Goal: Task Accomplishment & Management: Manage account settings

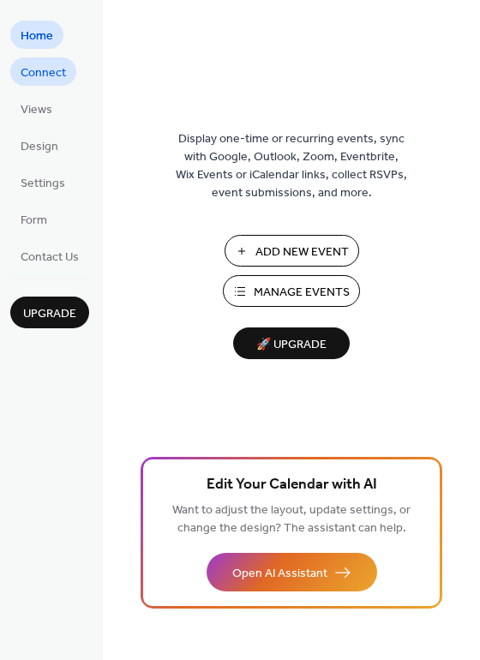
click at [42, 66] on span "Connect" at bounding box center [43, 73] width 45 height 18
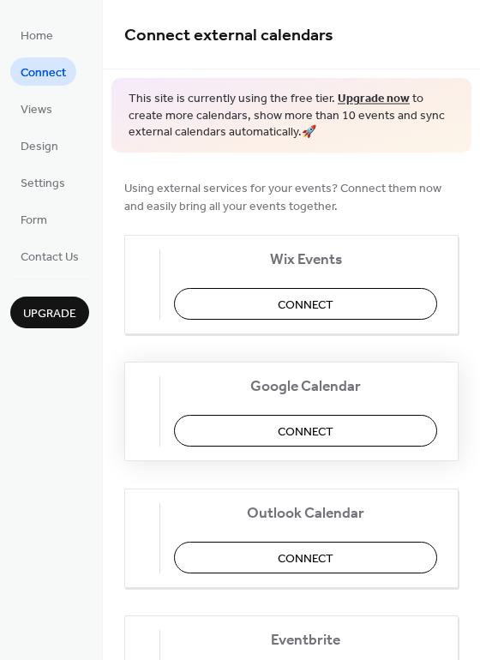
click at [310, 428] on span "Connect" at bounding box center [306, 431] width 56 height 18
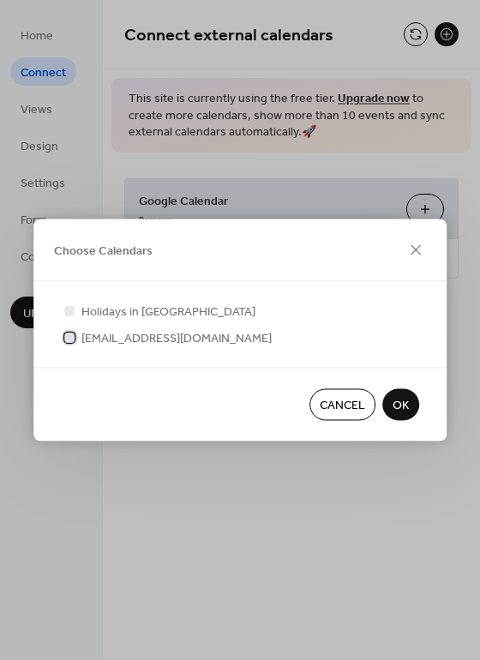
click at [69, 338] on div at bounding box center [69, 337] width 10 height 10
click at [403, 402] on span "OK" at bounding box center [400, 406] width 16 height 18
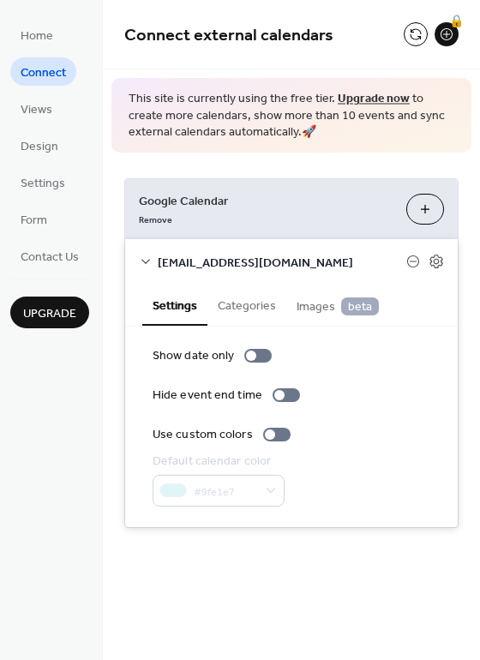
click at [246, 301] on button "Categories" at bounding box center [246, 303] width 79 height 39
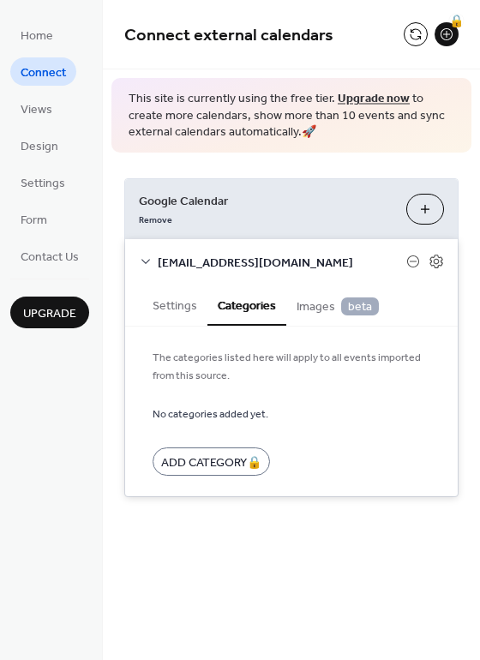
click at [314, 304] on span "Images beta" at bounding box center [337, 306] width 82 height 19
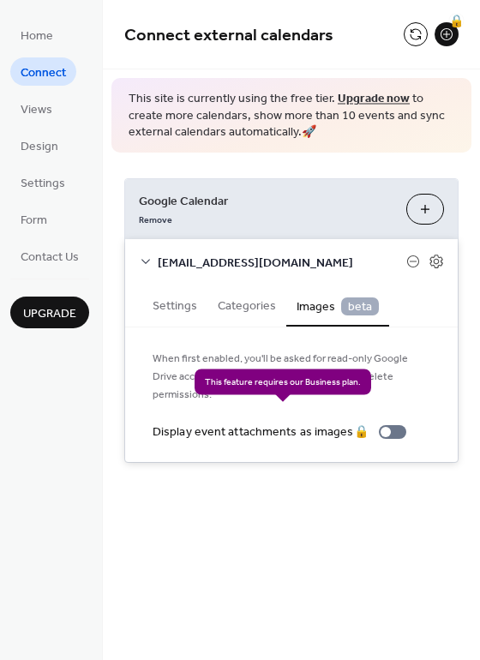
click at [391, 423] on div "Display event attachments as images 🔒" at bounding box center [283, 432] width 260 height 18
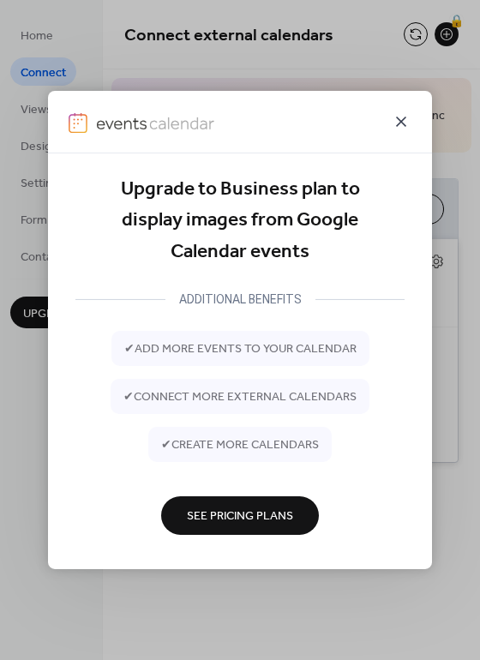
click at [401, 122] on icon at bounding box center [401, 122] width 10 height 10
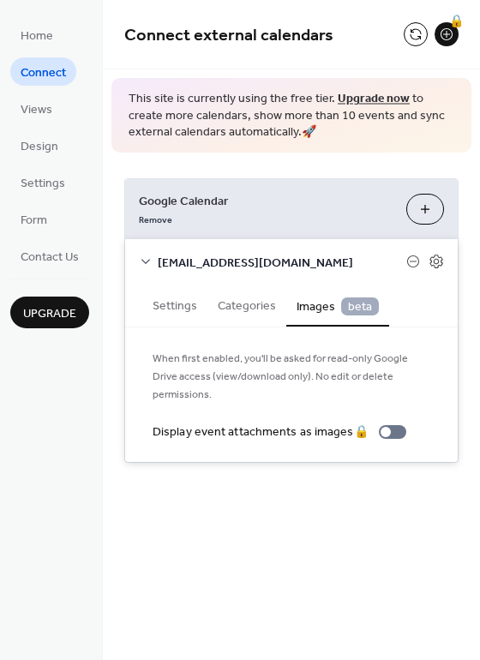
click at [242, 304] on button "Categories" at bounding box center [246, 303] width 79 height 39
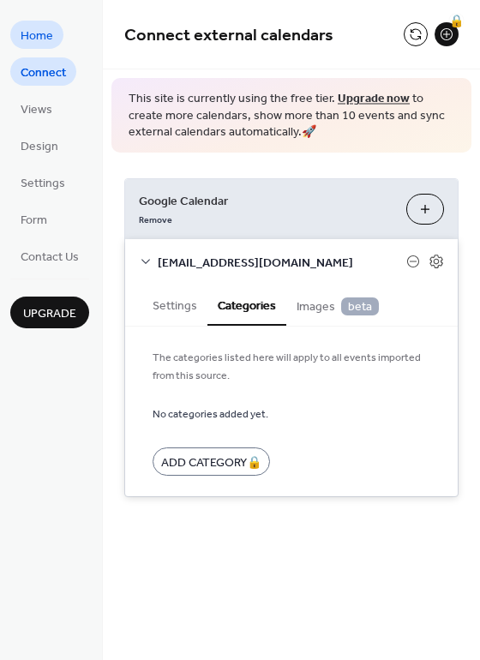
click at [35, 35] on span "Home" at bounding box center [37, 36] width 33 height 18
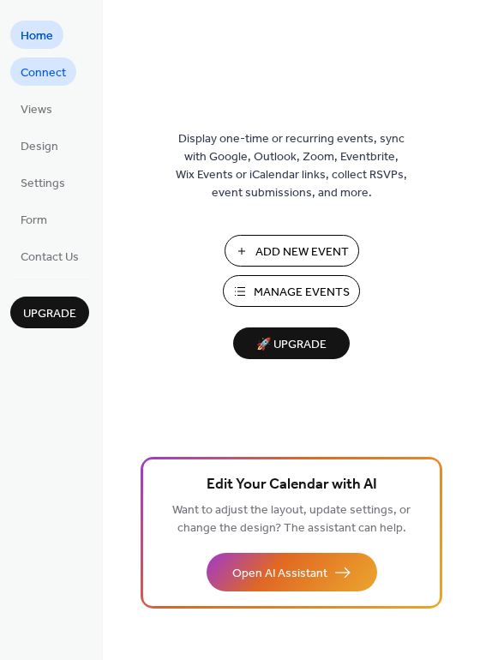
click at [53, 64] on span "Connect" at bounding box center [43, 73] width 45 height 18
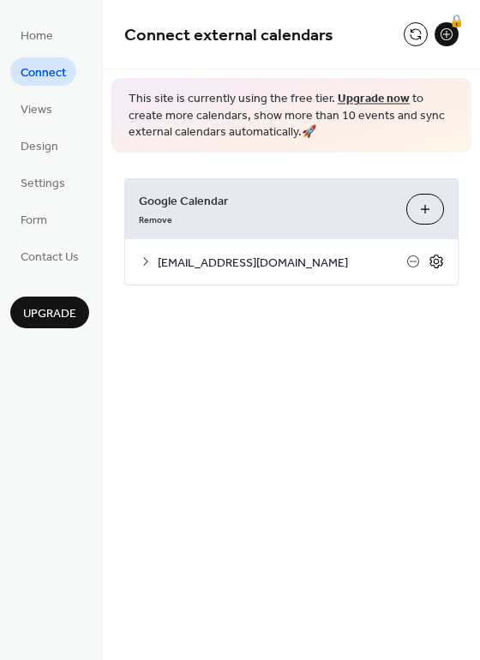
click at [439, 261] on icon at bounding box center [435, 261] width 15 height 15
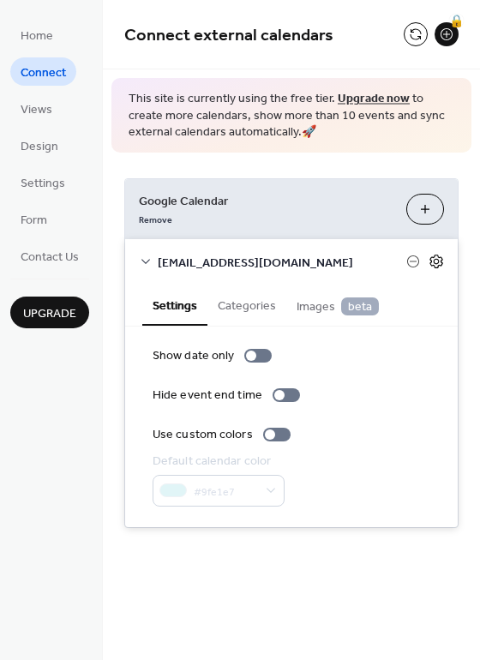
click at [438, 265] on icon at bounding box center [435, 261] width 15 height 15
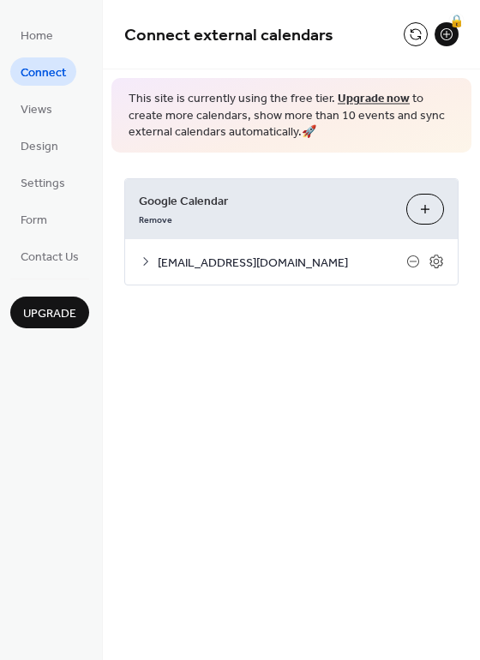
click at [230, 265] on span "[EMAIL_ADDRESS][DOMAIN_NAME]" at bounding box center [282, 263] width 248 height 18
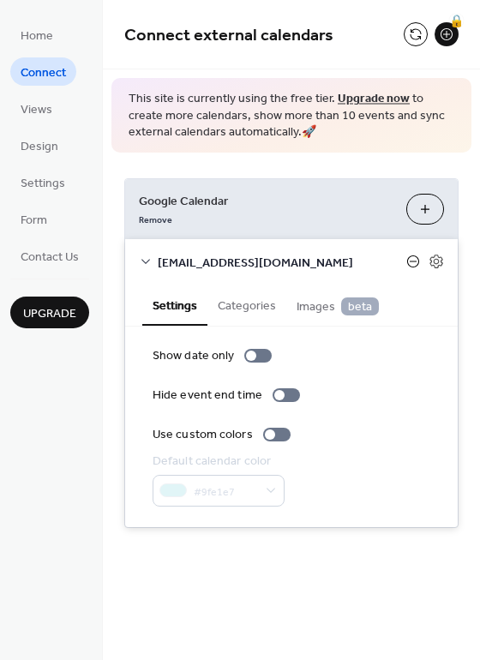
click at [414, 259] on icon at bounding box center [413, 261] width 14 height 14
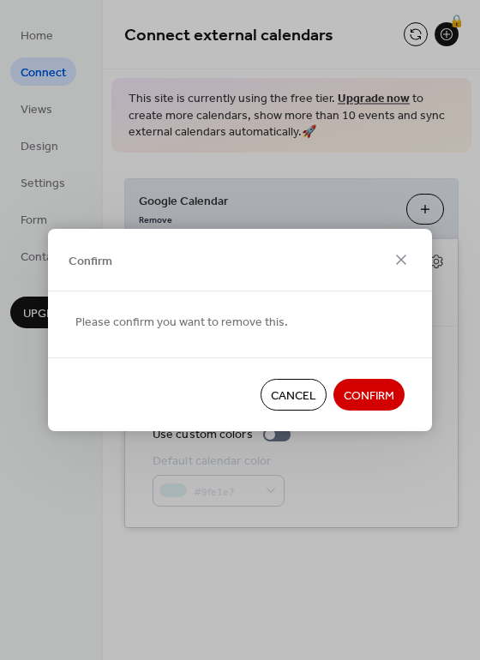
click at [370, 396] on span "Confirm" at bounding box center [369, 396] width 51 height 18
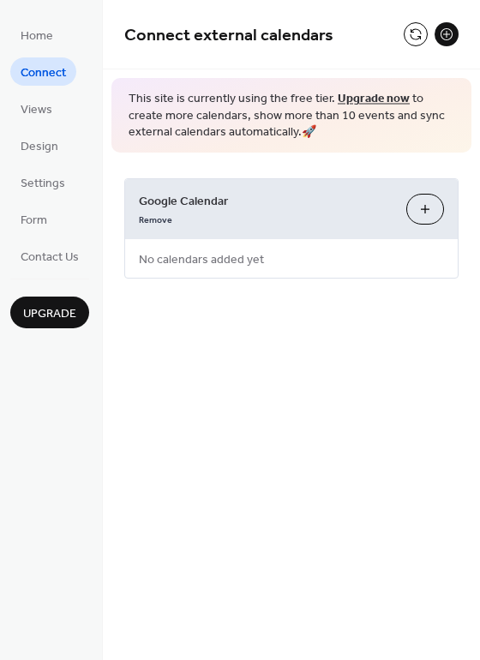
click at [423, 209] on button "Choose Calendars" at bounding box center [425, 209] width 38 height 31
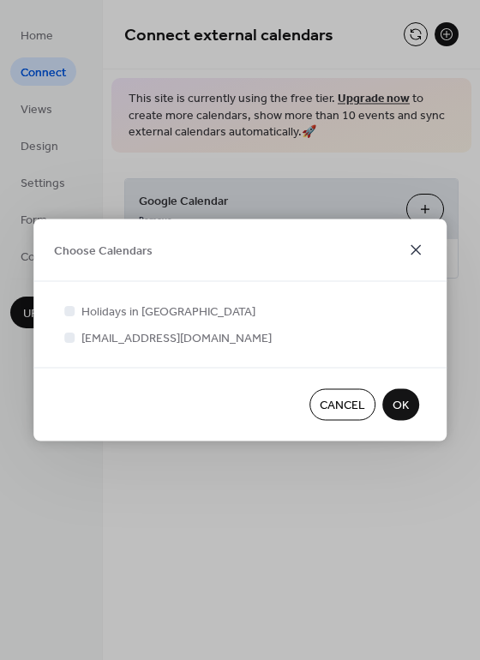
click at [421, 254] on icon at bounding box center [415, 250] width 21 height 21
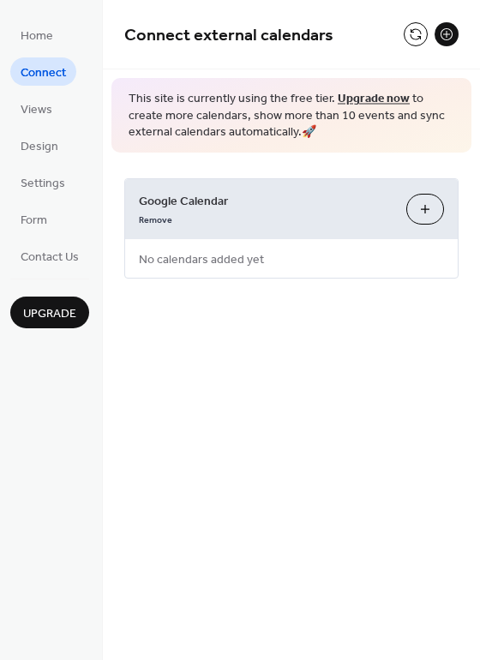
click at [272, 260] on span "No calendars added yet" at bounding box center [201, 259] width 153 height 39
click at [428, 211] on button "Choose Calendars" at bounding box center [425, 209] width 38 height 31
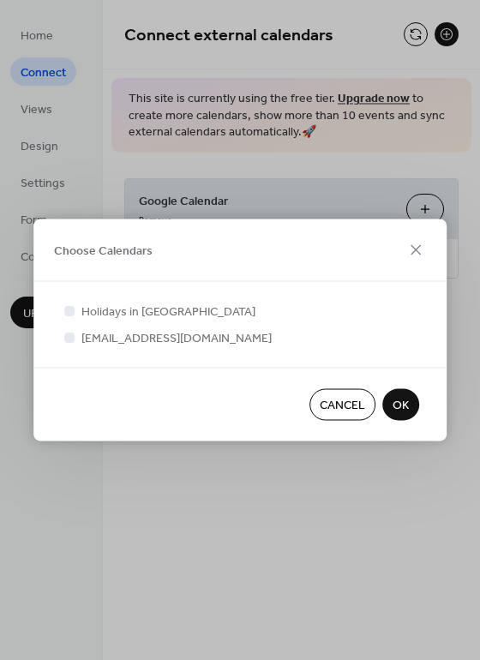
click at [170, 350] on div at bounding box center [240, 357] width 358 height 21
click at [175, 357] on div at bounding box center [240, 357] width 358 height 21
click at [414, 249] on icon at bounding box center [415, 250] width 21 height 21
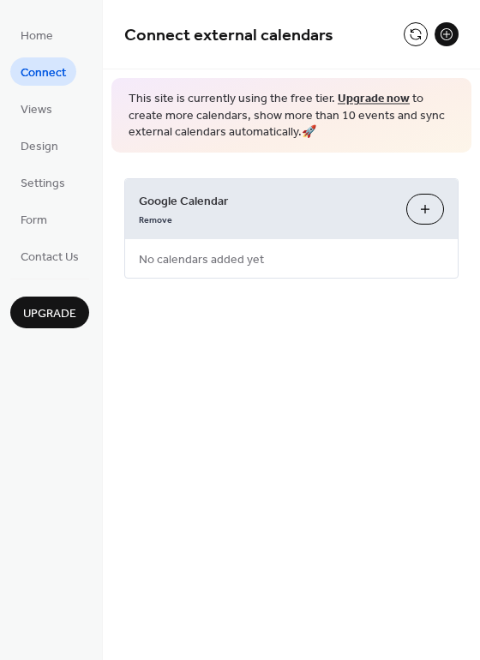
click at [418, 204] on button "Choose Calendars" at bounding box center [425, 209] width 38 height 31
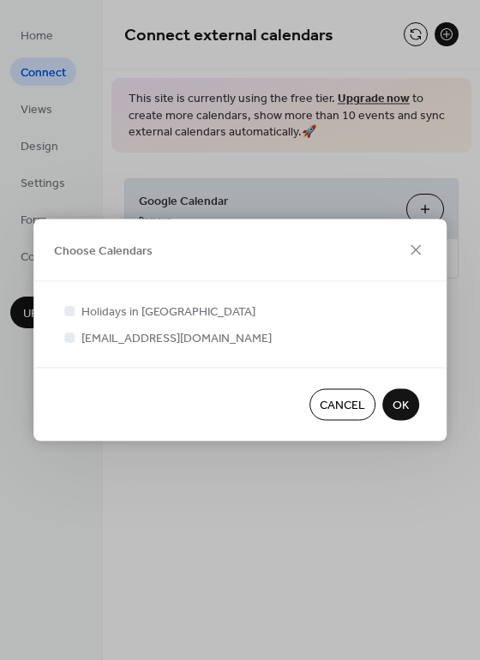
click at [400, 404] on span "OK" at bounding box center [400, 406] width 16 height 18
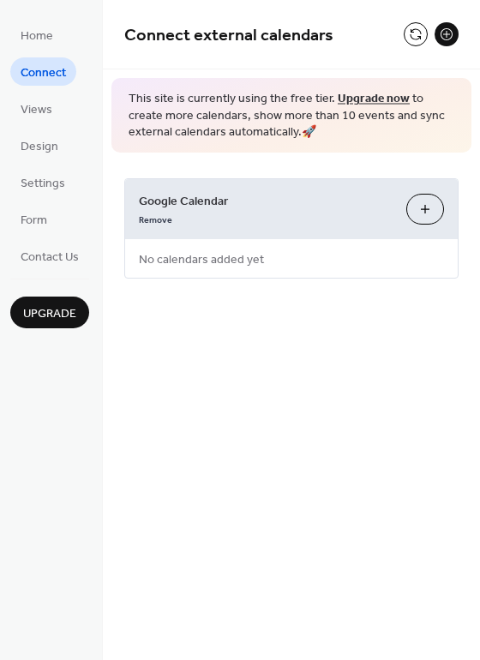
click at [422, 206] on button "Choose Calendars" at bounding box center [425, 209] width 38 height 31
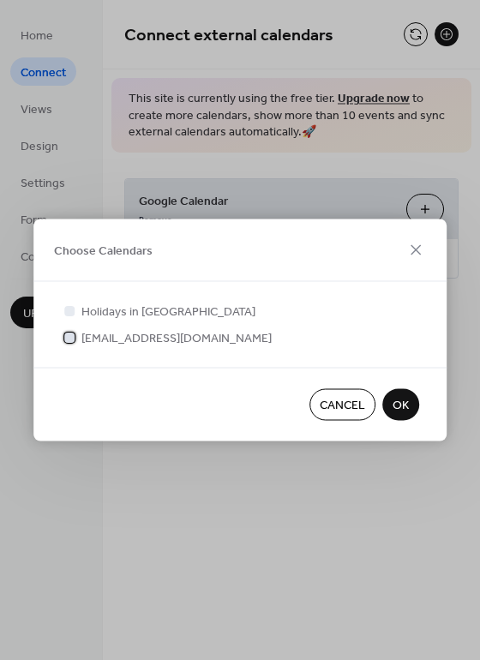
click at [72, 338] on div at bounding box center [69, 337] width 10 height 10
click at [397, 400] on span "OK" at bounding box center [400, 406] width 16 height 18
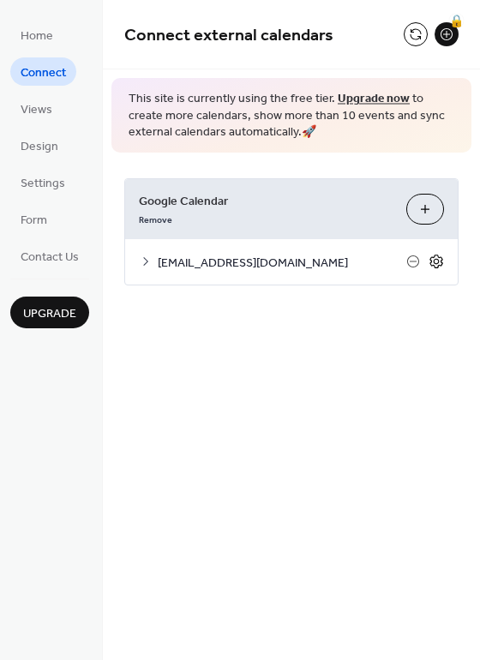
click at [439, 263] on icon at bounding box center [435, 261] width 15 height 15
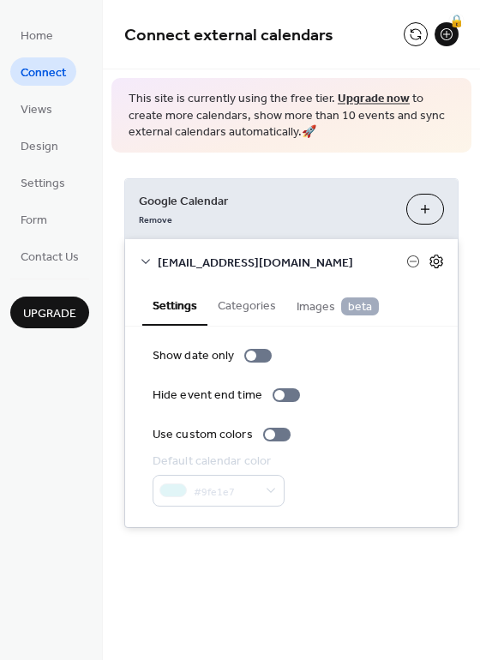
click at [438, 259] on icon at bounding box center [435, 261] width 15 height 15
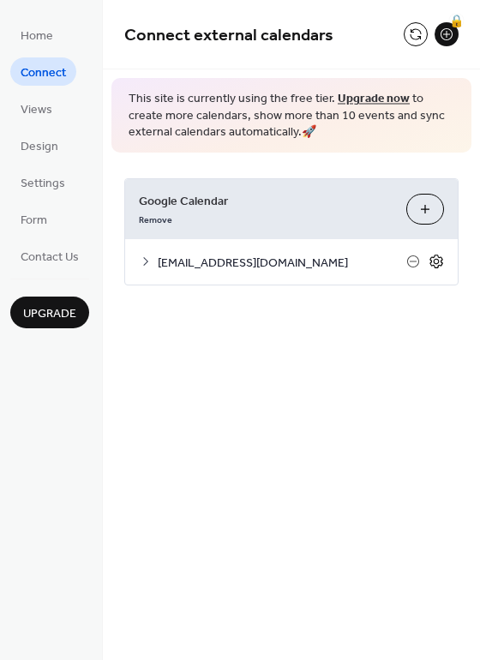
click at [438, 259] on icon at bounding box center [435, 261] width 15 height 15
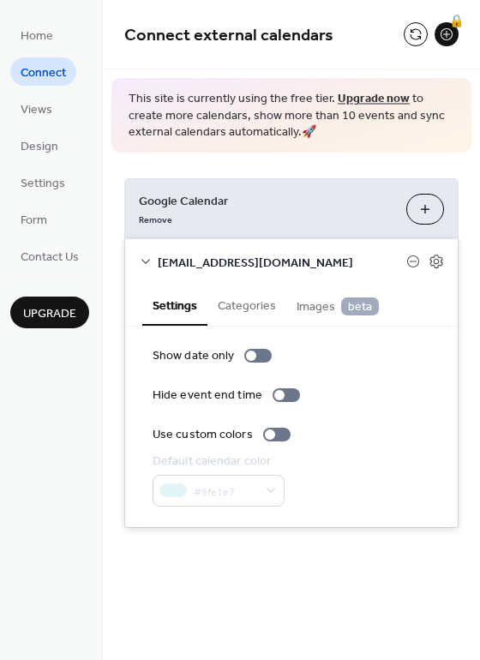
click at [183, 310] on button "Settings" at bounding box center [174, 304] width 65 height 41
click at [189, 264] on span "[EMAIL_ADDRESS][DOMAIN_NAME]" at bounding box center [282, 263] width 248 height 18
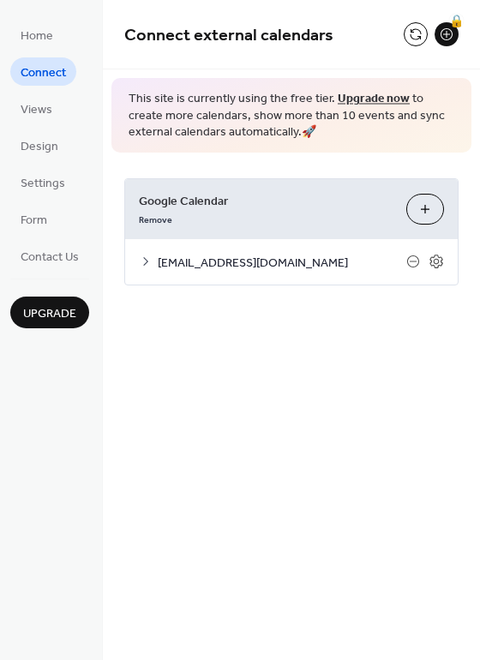
click at [190, 261] on span "[EMAIL_ADDRESS][DOMAIN_NAME]" at bounding box center [282, 263] width 248 height 18
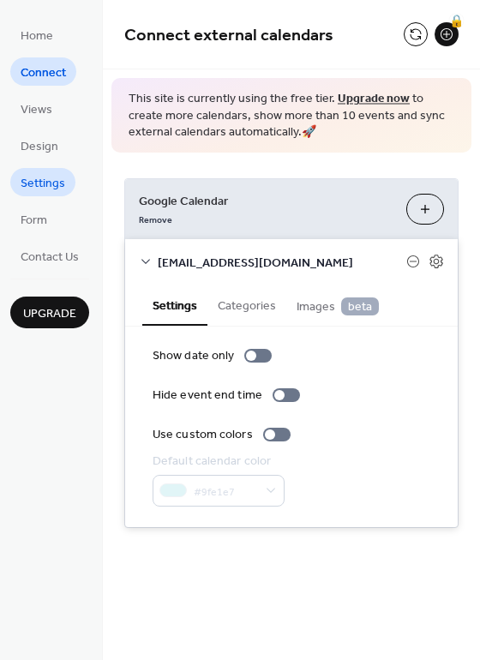
click at [63, 184] on span "Settings" at bounding box center [43, 184] width 45 height 18
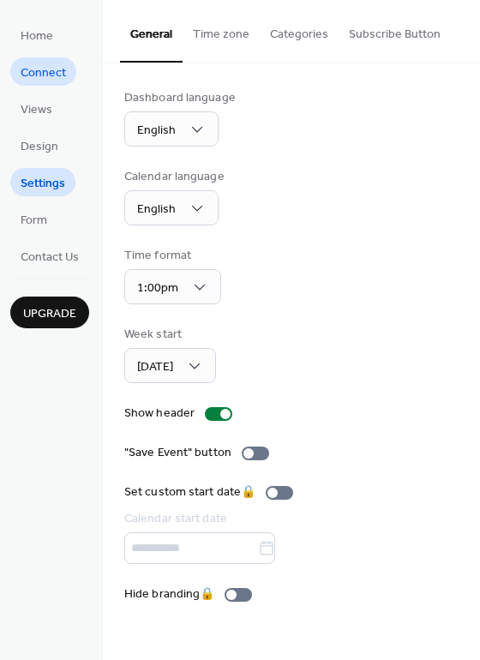
click at [31, 75] on span "Connect" at bounding box center [43, 73] width 45 height 18
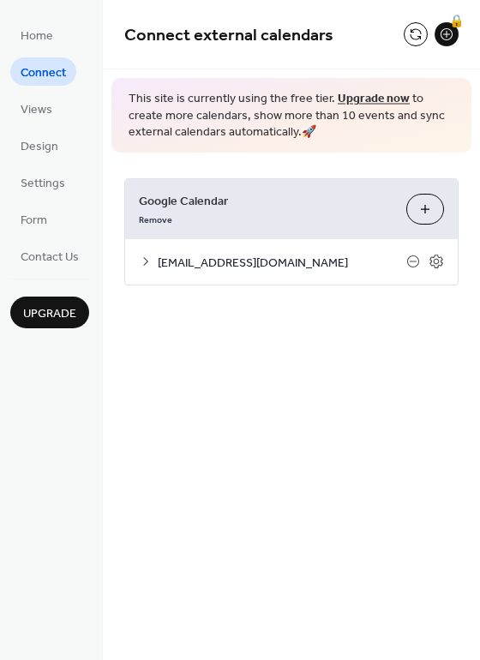
click at [280, 201] on span "Google Calendar" at bounding box center [266, 201] width 254 height 18
click at [415, 260] on icon at bounding box center [413, 261] width 14 height 14
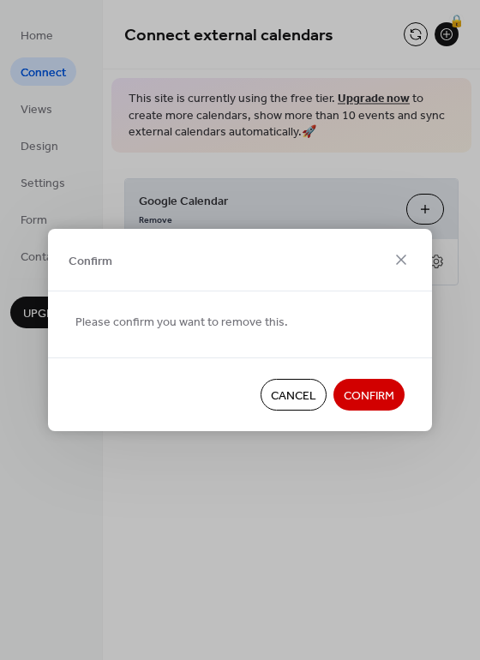
click at [373, 396] on span "Confirm" at bounding box center [369, 396] width 51 height 18
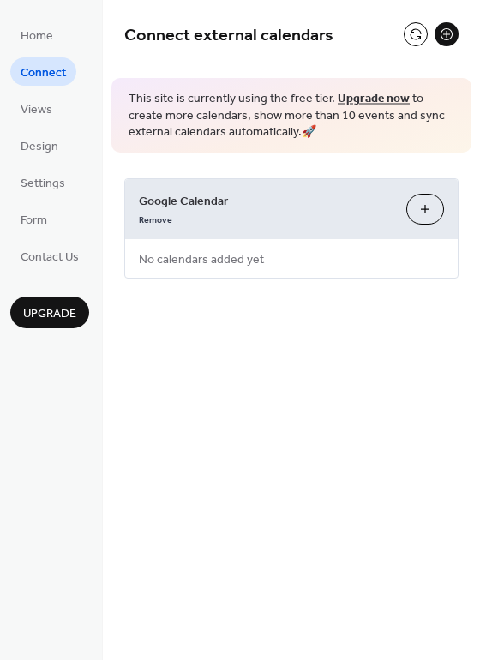
click at [448, 30] on button at bounding box center [446, 34] width 24 height 24
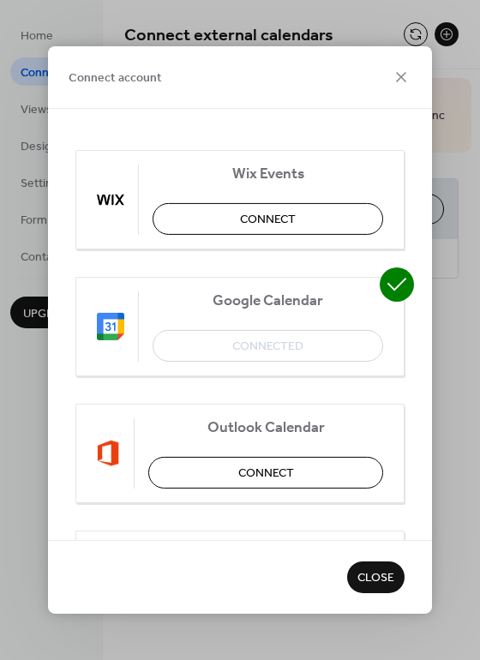
click at [273, 341] on div "Google Calendar Connected" at bounding box center [239, 326] width 329 height 99
click at [387, 279] on icon at bounding box center [397, 284] width 34 height 34
drag, startPoint x: 229, startPoint y: 338, endPoint x: 185, endPoint y: 348, distance: 44.7
click at [185, 348] on div "Google Calendar Connected" at bounding box center [239, 326] width 329 height 99
click at [106, 331] on img at bounding box center [110, 326] width 27 height 27
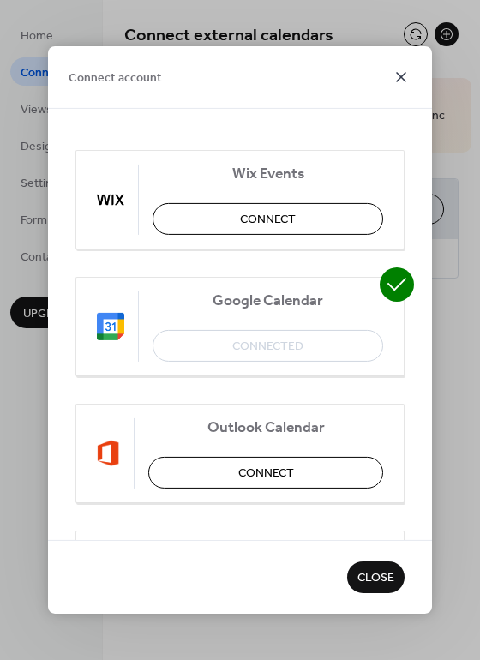
click at [402, 80] on icon at bounding box center [401, 77] width 21 height 21
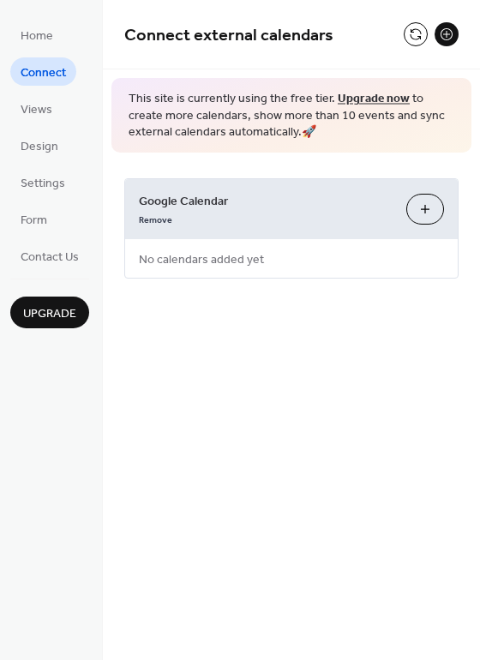
click at [361, 202] on span "Google Calendar" at bounding box center [266, 201] width 254 height 18
click at [157, 218] on link "Remove" at bounding box center [155, 218] width 33 height 18
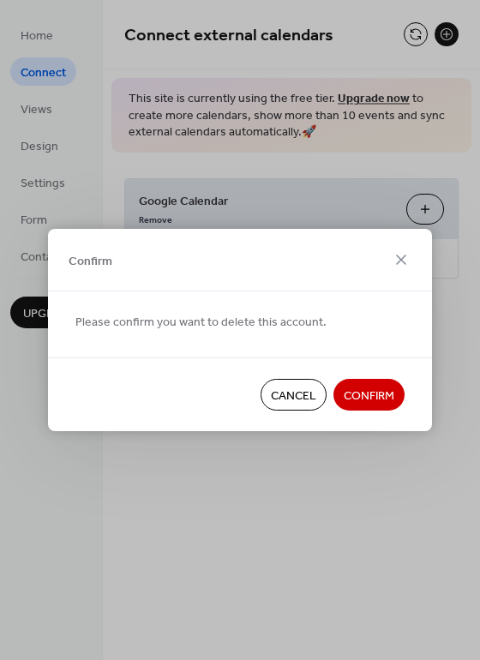
click at [366, 392] on span "Confirm" at bounding box center [369, 396] width 51 height 18
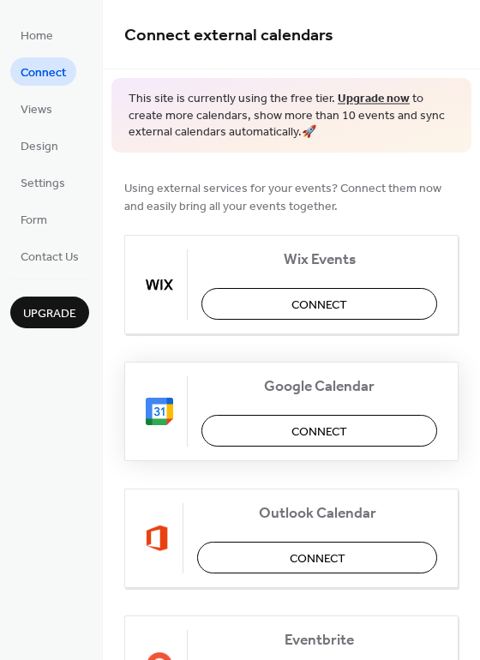
click at [285, 431] on button "Connect" at bounding box center [319, 431] width 236 height 32
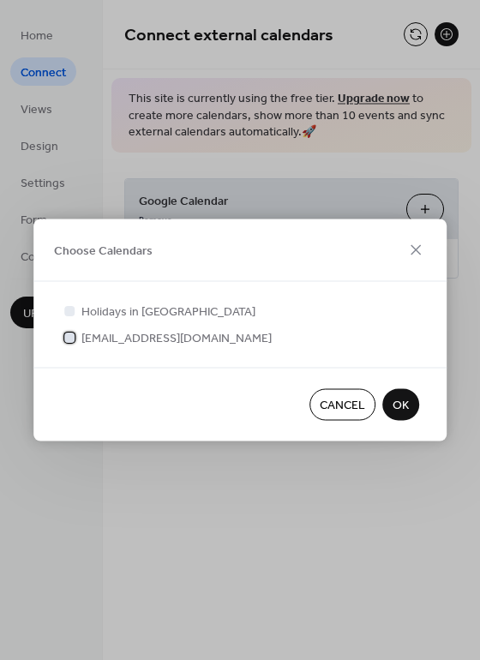
click at [67, 340] on div at bounding box center [69, 337] width 10 height 10
click at [399, 400] on span "OK" at bounding box center [400, 406] width 16 height 18
